Goal: Information Seeking & Learning: Learn about a topic

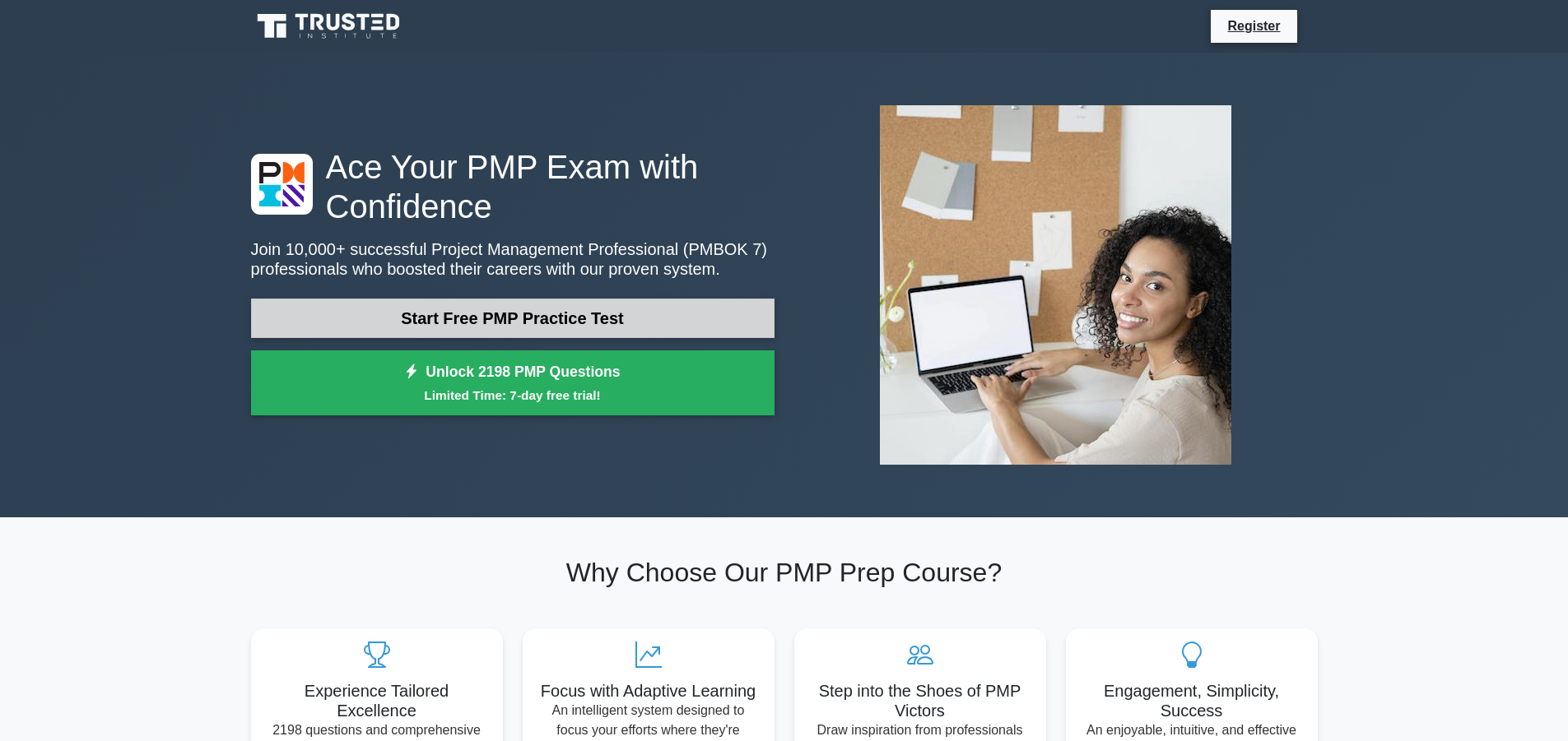
click at [508, 314] on link "Start Free PMP Practice Test" at bounding box center [513, 318] width 524 height 40
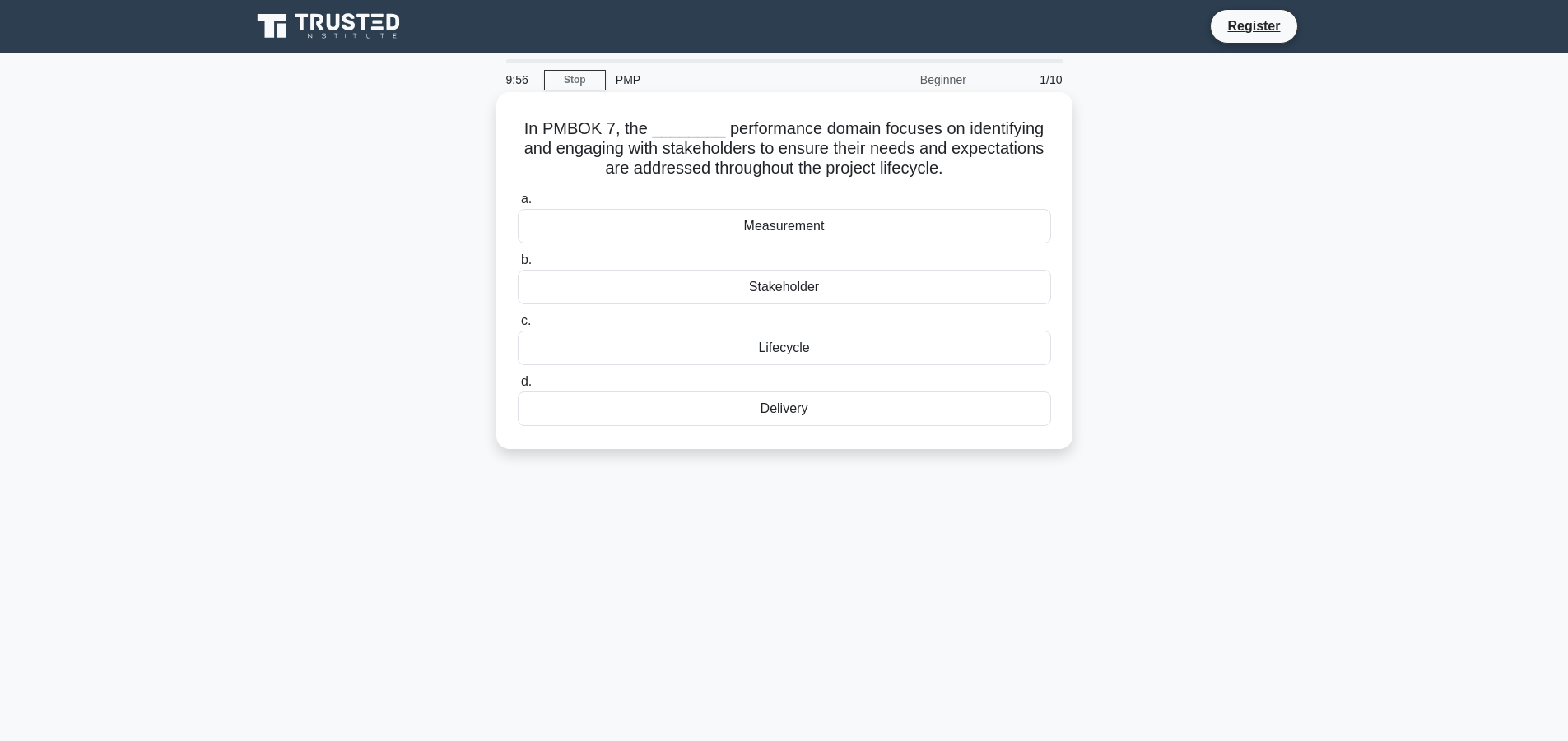
click at [619, 229] on div "Measurement" at bounding box center [784, 226] width 533 height 34
click at [518, 205] on input "a. Measurement" at bounding box center [518, 200] width 0 height 11
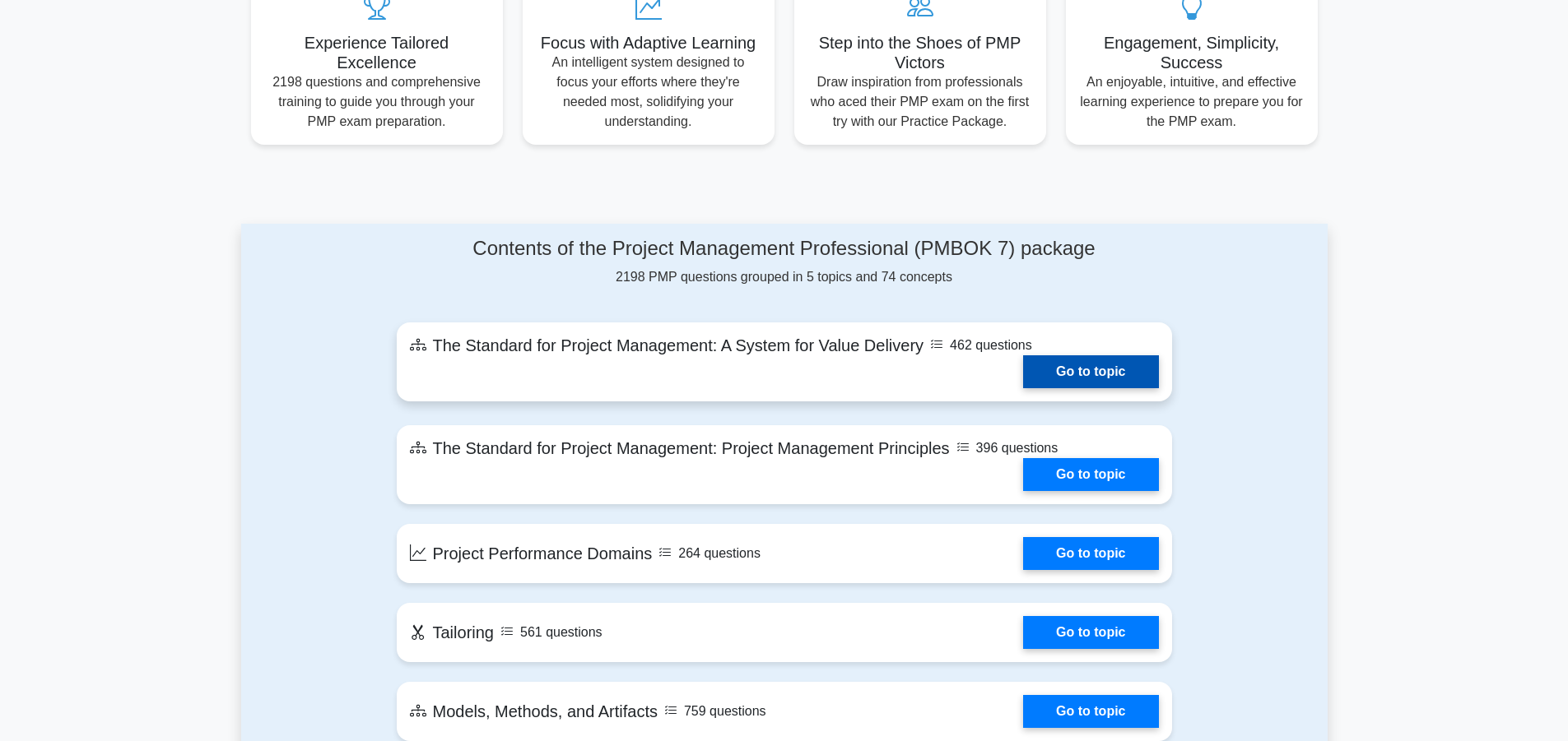
click at [1039, 376] on link "Go to topic" at bounding box center [1090, 371] width 135 height 33
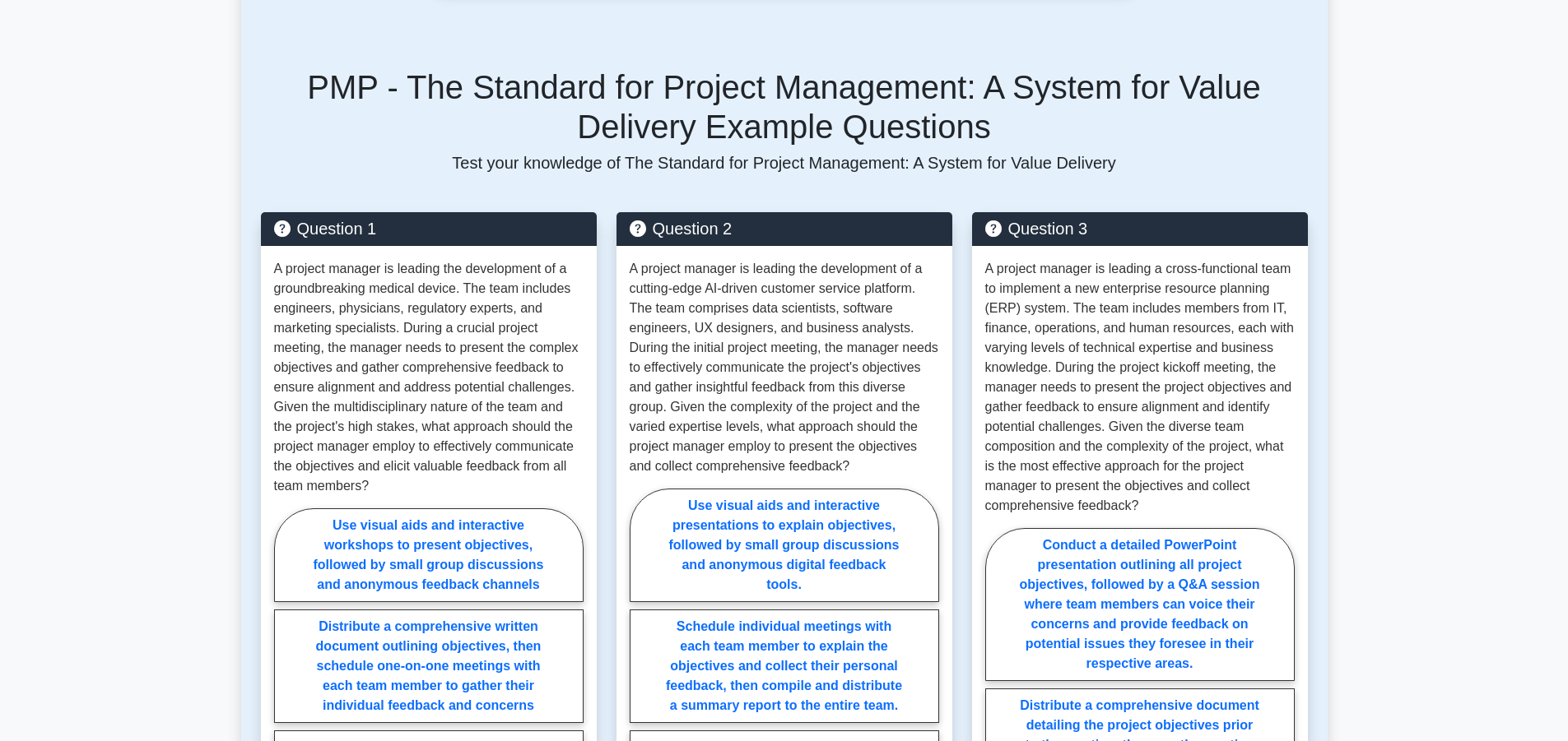
scroll to position [918, 0]
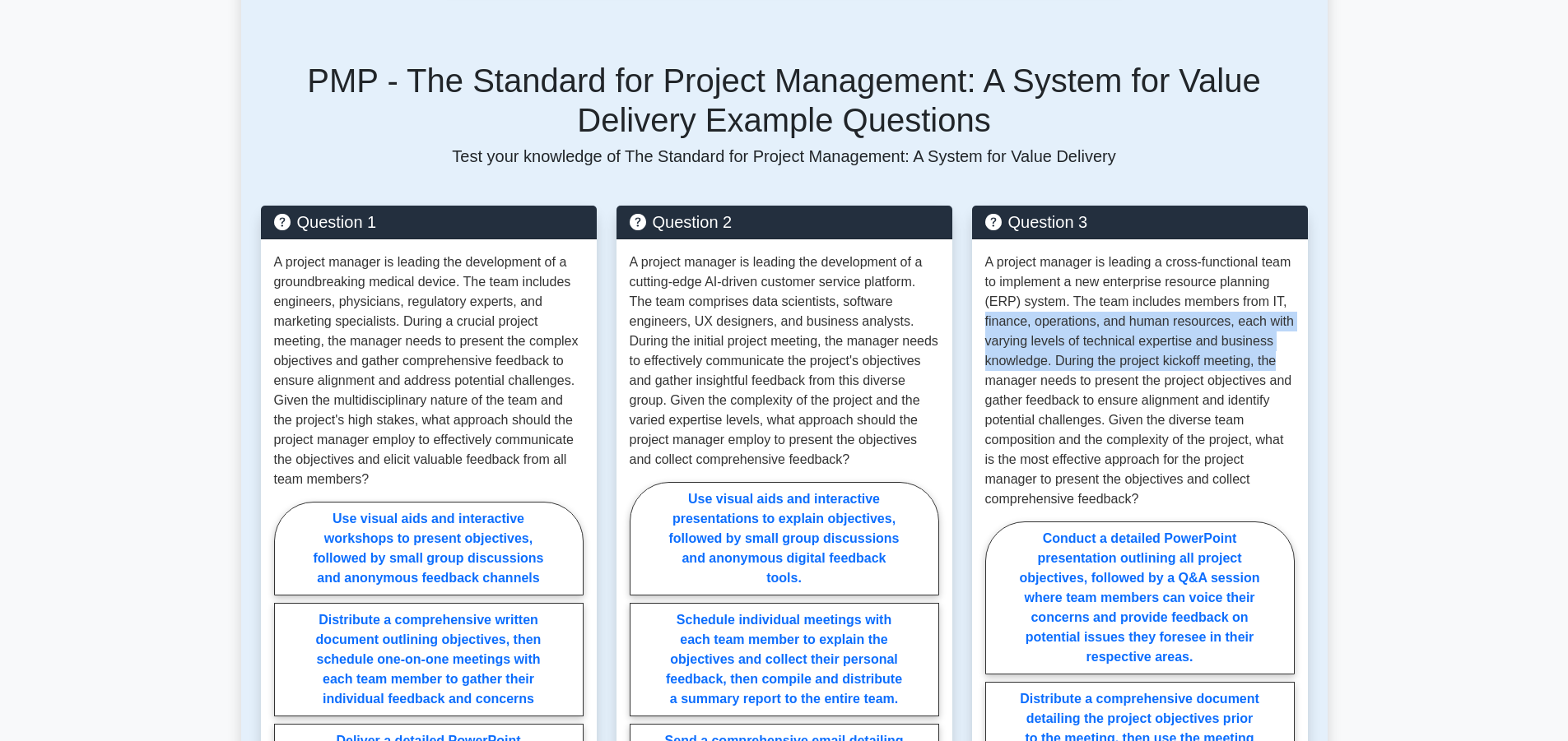
drag, startPoint x: 1544, startPoint y: 284, endPoint x: 1523, endPoint y: 341, distance: 60.7
click at [1523, 341] on main "Back to Project Management Professional (PMBOK 7) (PMP) Test Flashcards The Sta…" at bounding box center [784, 520] width 1568 height 2772
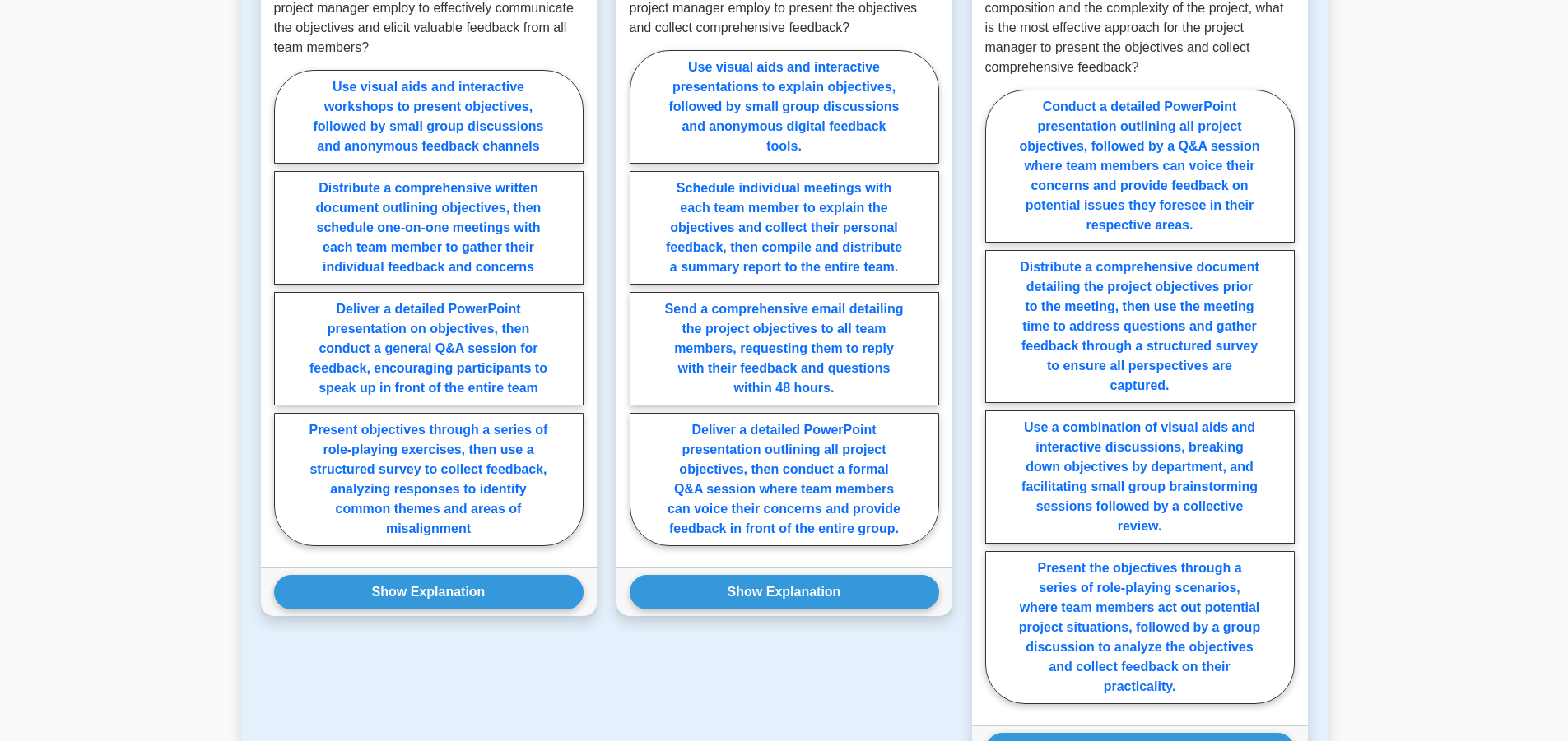
scroll to position [1353, 0]
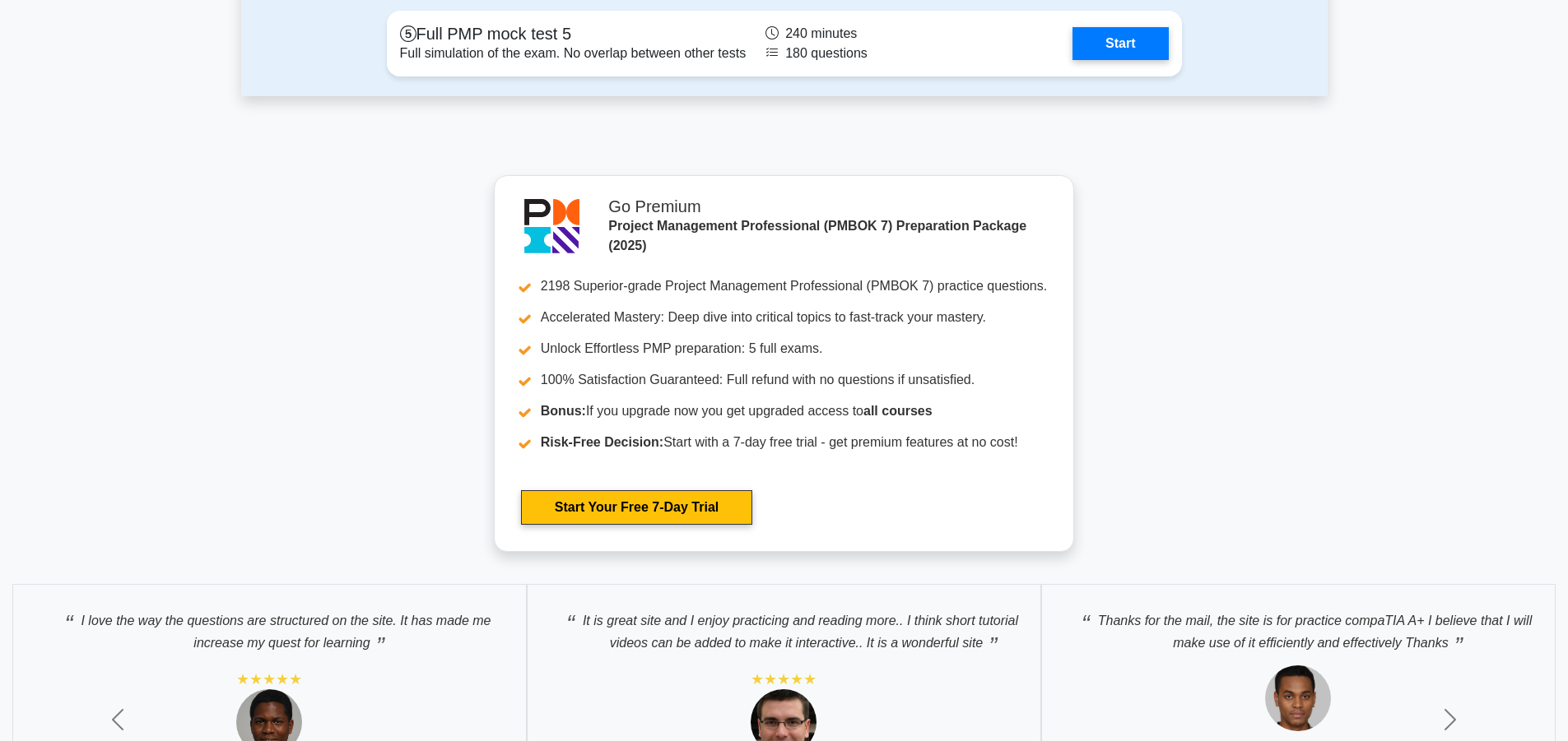
scroll to position [2373, 0]
